Goal: Transaction & Acquisition: Purchase product/service

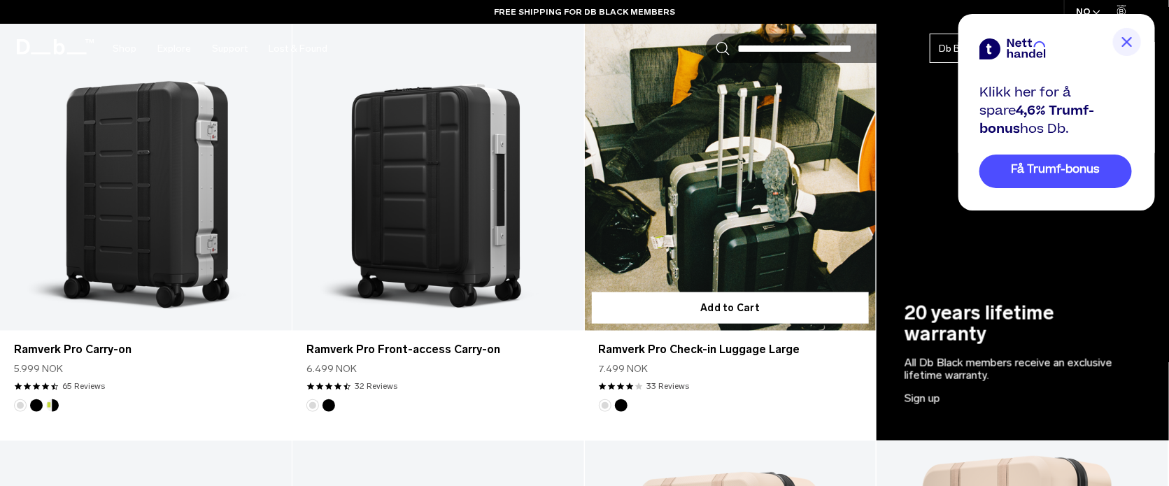
click at [781, 213] on link "Ramverk Pro Check-in Luggage Large" at bounding box center [731, 169] width 292 height 324
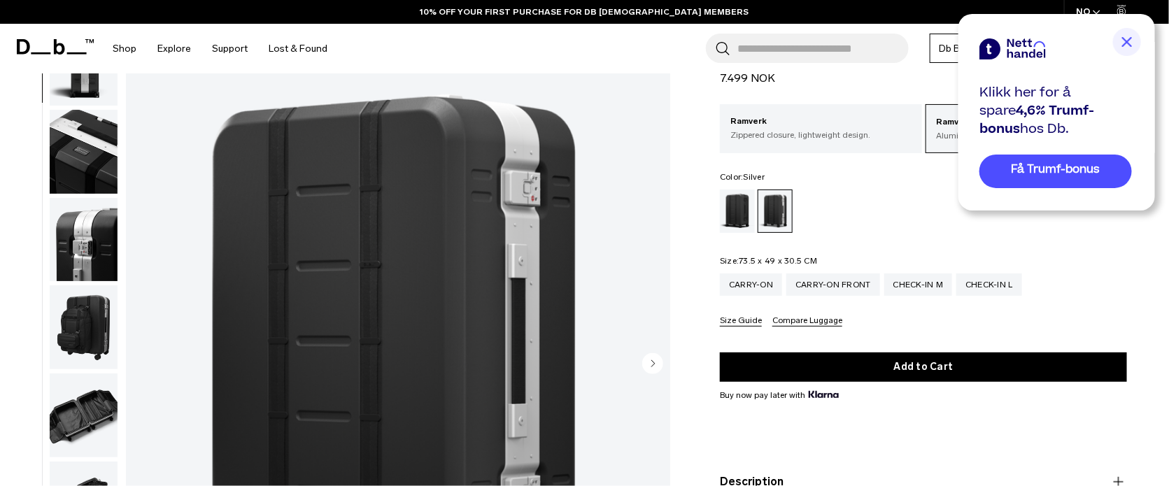
scroll to position [374, 0]
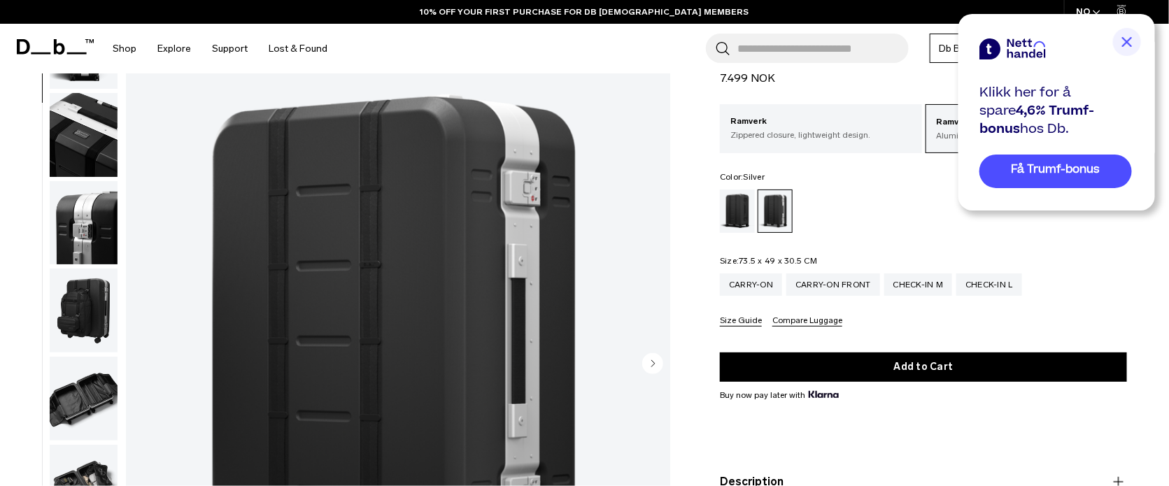
click at [77, 406] on img "button" at bounding box center [84, 399] width 68 height 84
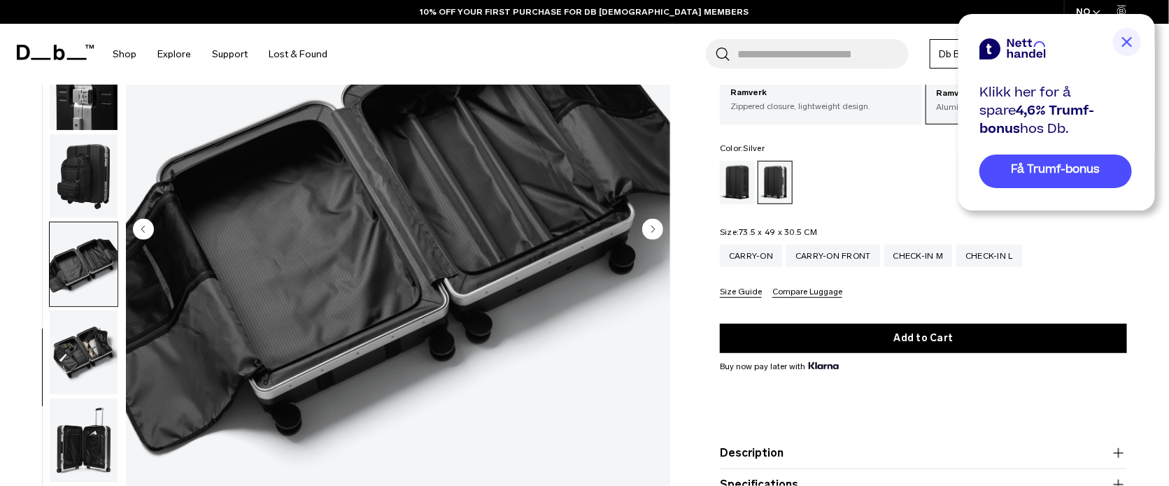
scroll to position [209, 0]
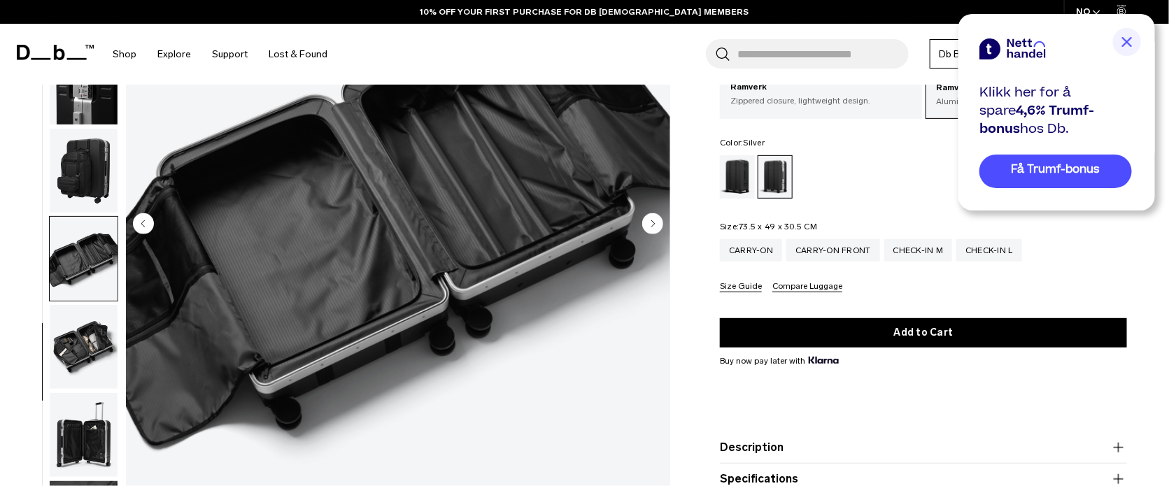
click at [82, 421] on img "button" at bounding box center [84, 435] width 68 height 84
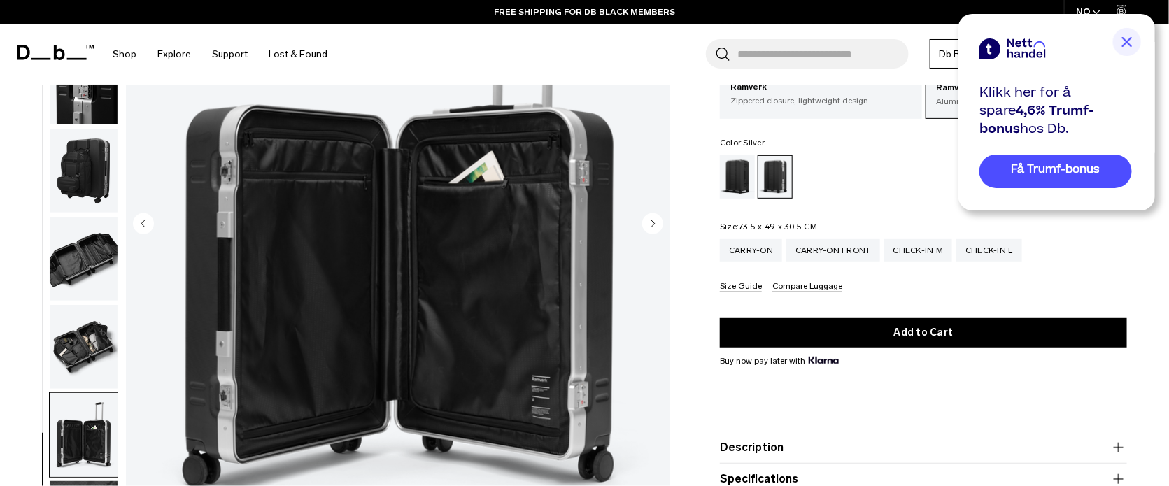
scroll to position [419, 0]
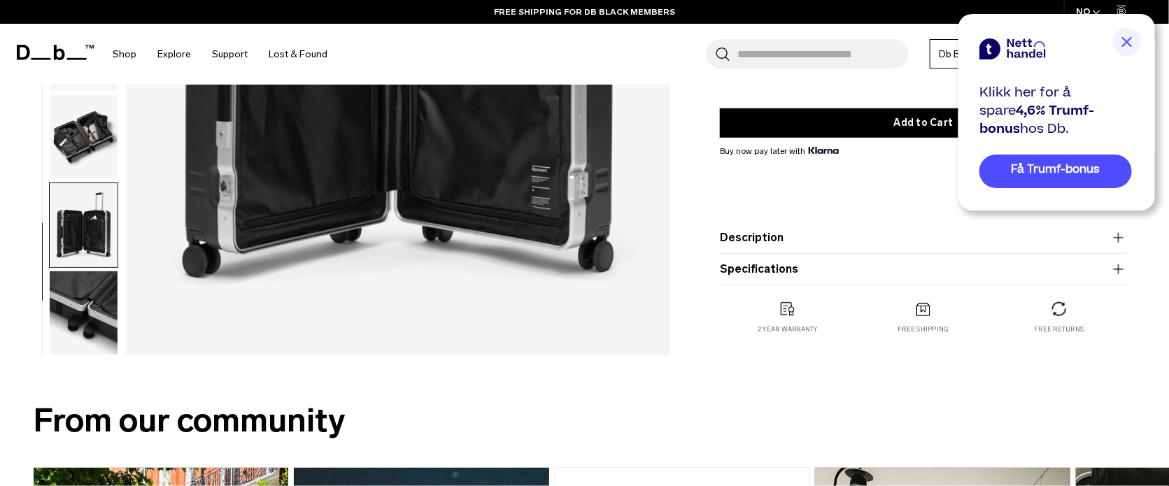
click at [92, 327] on img "button" at bounding box center [84, 313] width 68 height 84
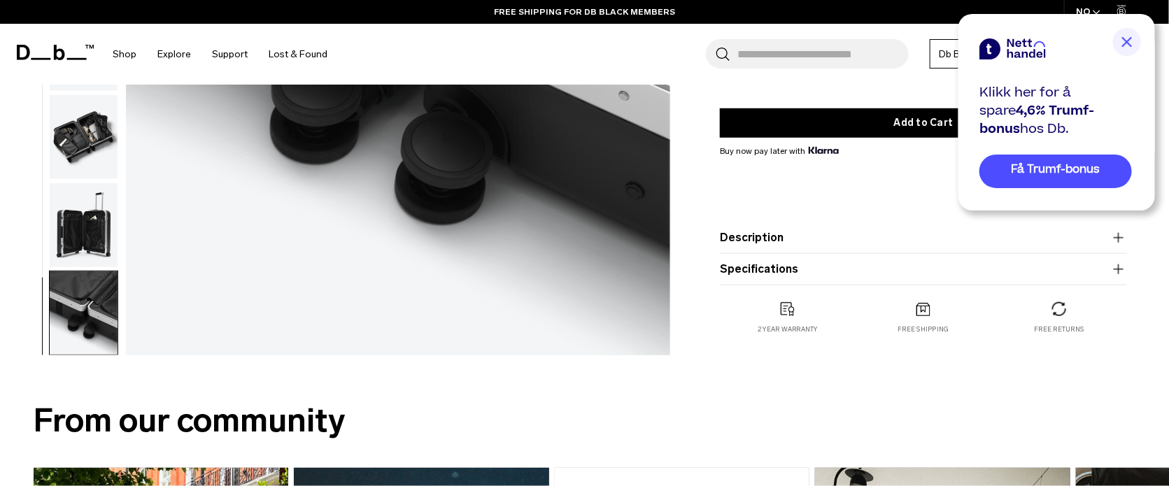
scroll to position [279, 0]
